Goal: Task Accomplishment & Management: Complete application form

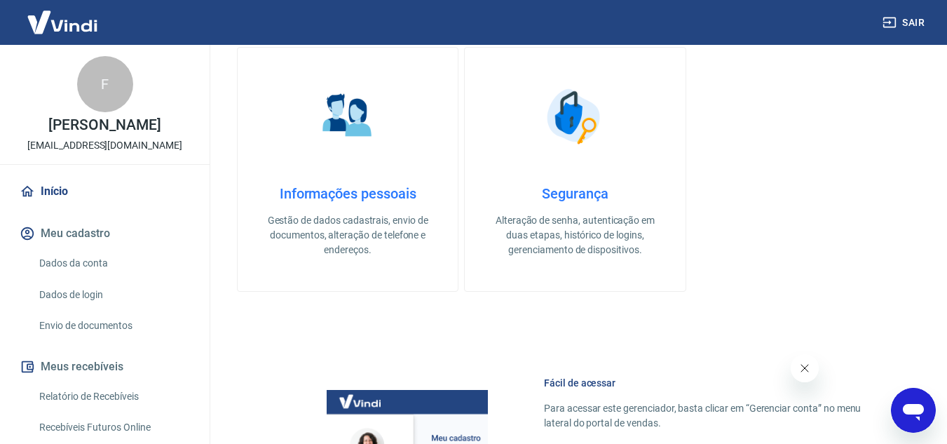
scroll to position [567, 0]
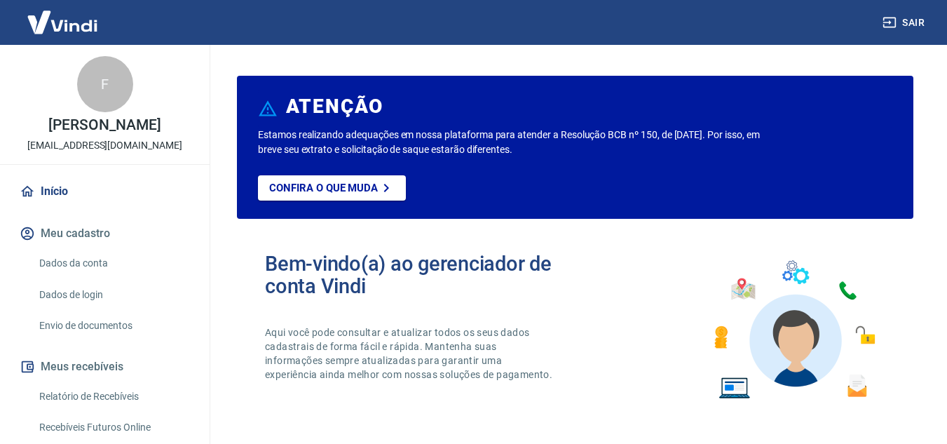
scroll to position [129, 0]
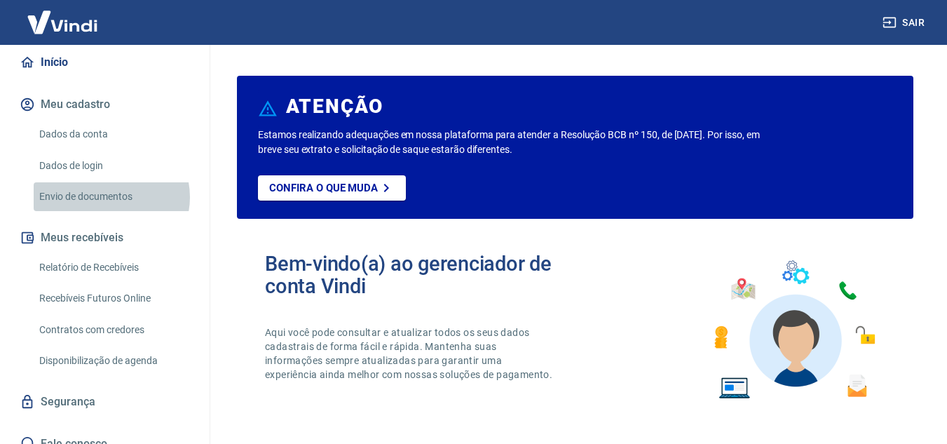
click at [111, 197] on link "Envio de documentos" at bounding box center [113, 196] width 159 height 29
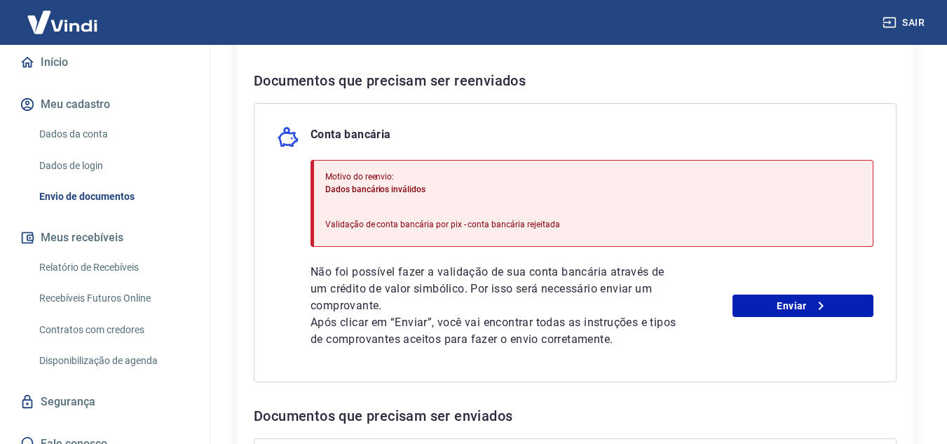
scroll to position [289, 0]
click at [808, 306] on link "Enviar" at bounding box center [803, 306] width 141 height 22
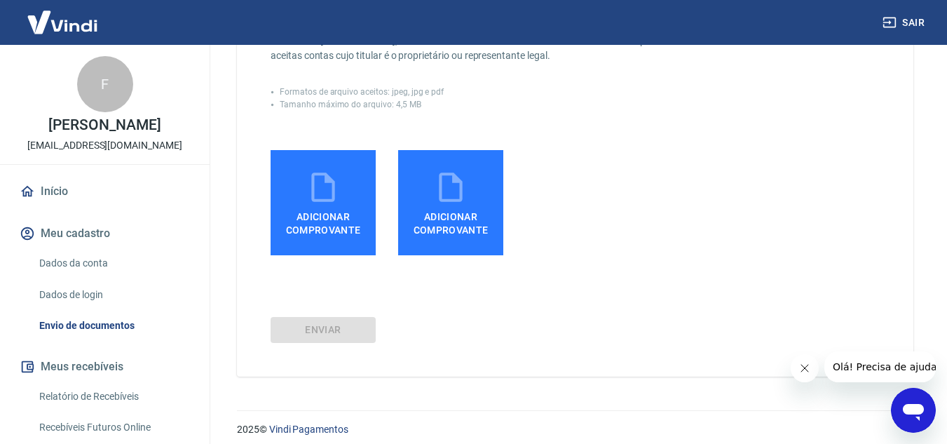
scroll to position [346, 0]
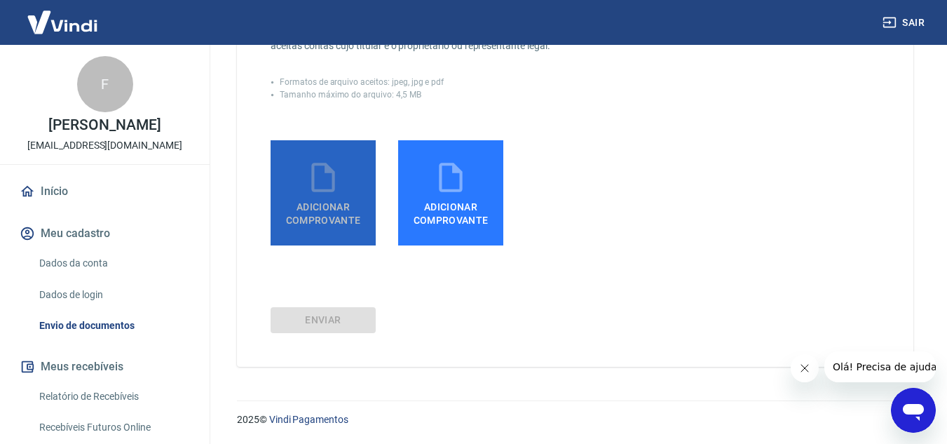
click at [315, 166] on icon at bounding box center [323, 177] width 35 height 35
click at [0, 0] on input "Adicionar comprovante" at bounding box center [0, 0] width 0 height 0
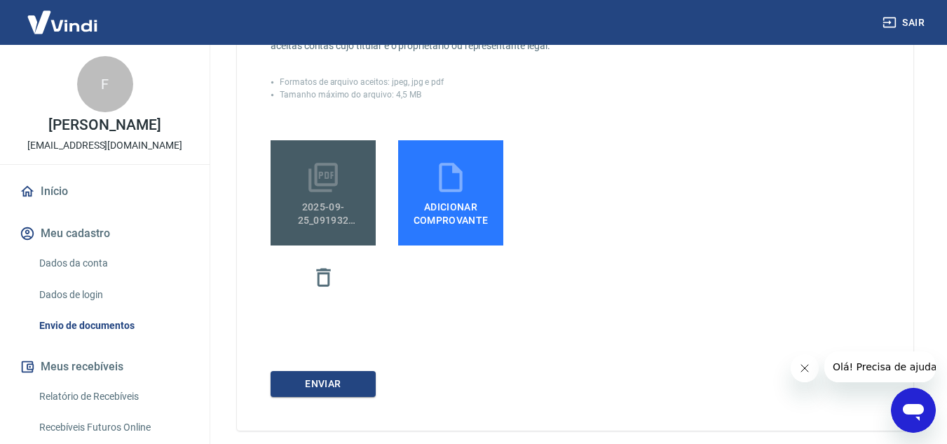
click at [341, 200] on span "2025-09-25_091932 (1).pdf" at bounding box center [323, 211] width 94 height 32
click at [0, 0] on input "2025-09-25_091932 (1).pdf" at bounding box center [0, 0] width 0 height 0
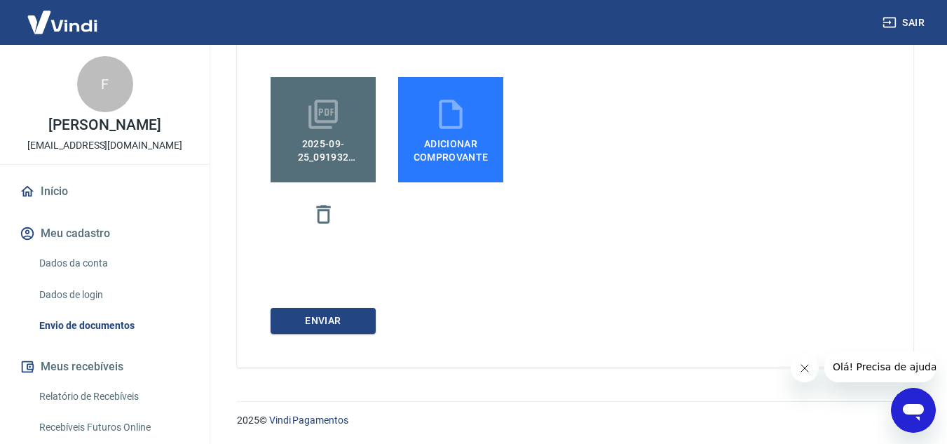
scroll to position [410, 0]
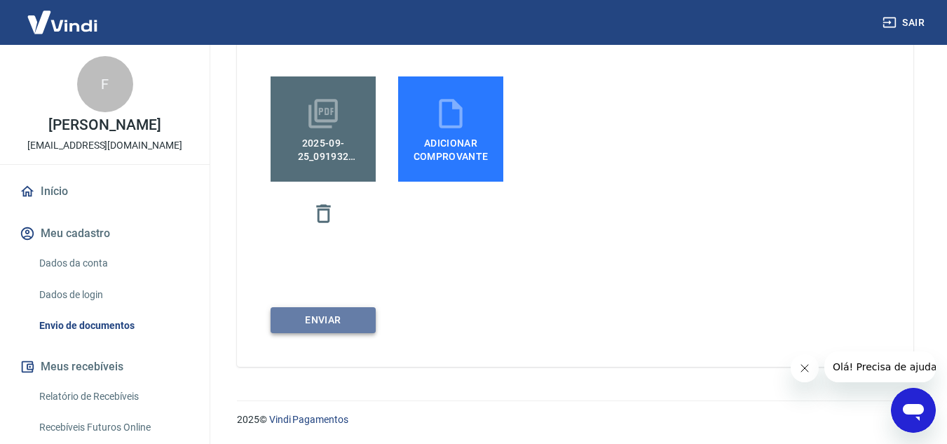
click at [328, 323] on button "ENVIAR" at bounding box center [323, 320] width 105 height 26
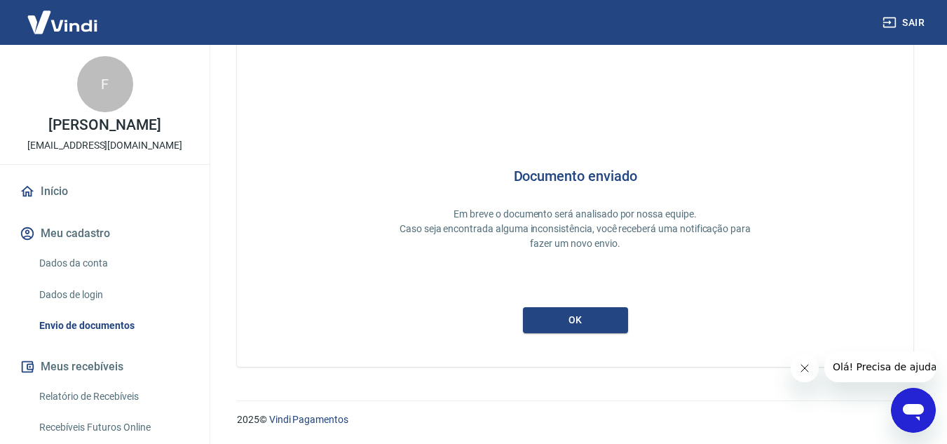
scroll to position [43, 0]
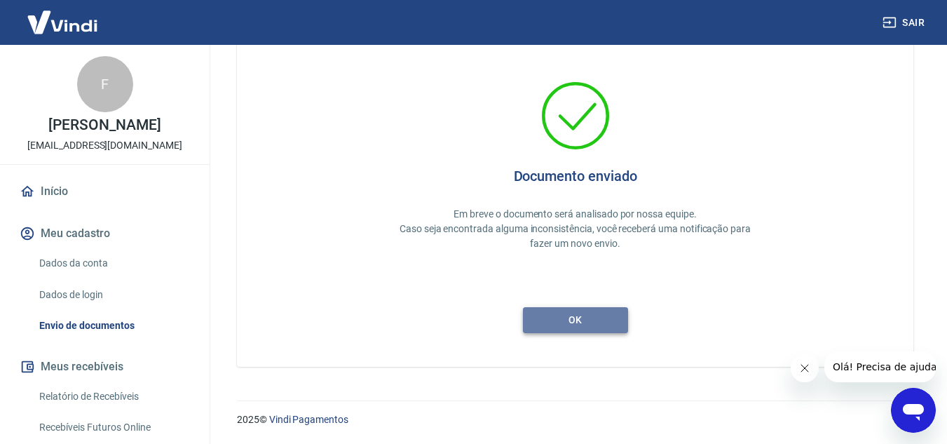
click at [583, 316] on button "ok" at bounding box center [575, 320] width 105 height 26
